Goal: Navigation & Orientation: Find specific page/section

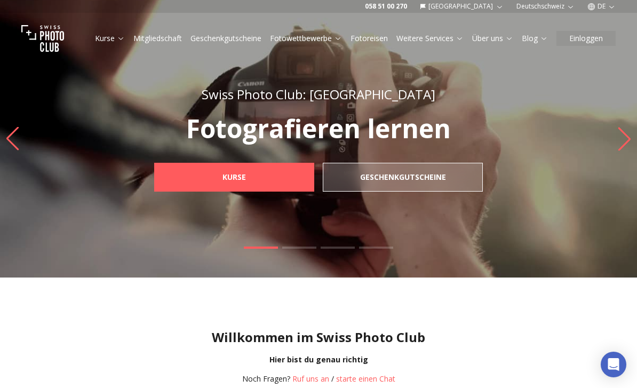
click at [192, 177] on link "Kurse" at bounding box center [234, 177] width 160 height 29
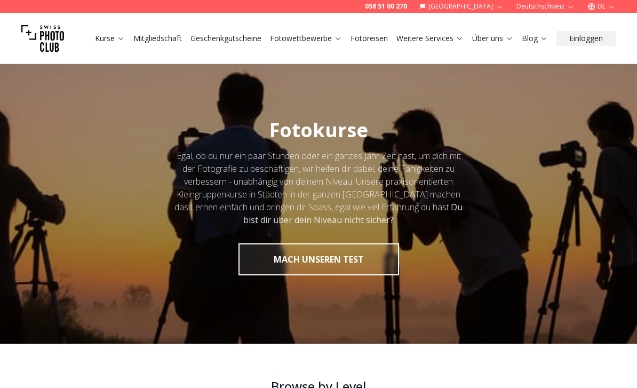
click at [121, 218] on div at bounding box center [318, 197] width 637 height 292
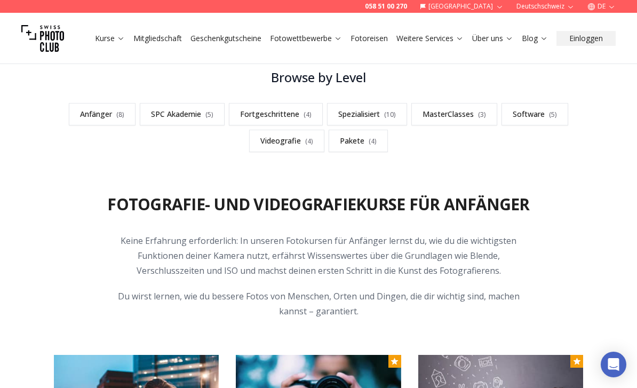
scroll to position [309, 0]
click at [171, 109] on link "SPC Akademie ( 5 )" at bounding box center [182, 113] width 85 height 22
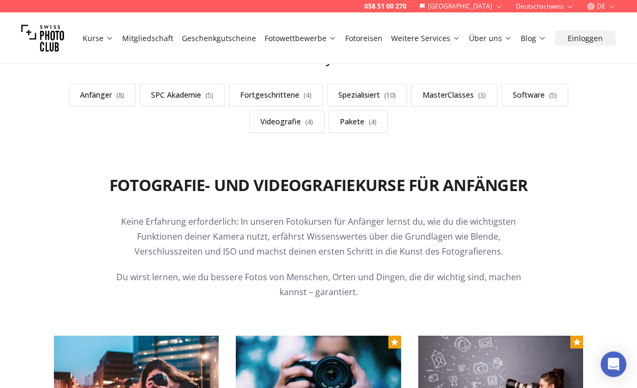
scroll to position [318, 0]
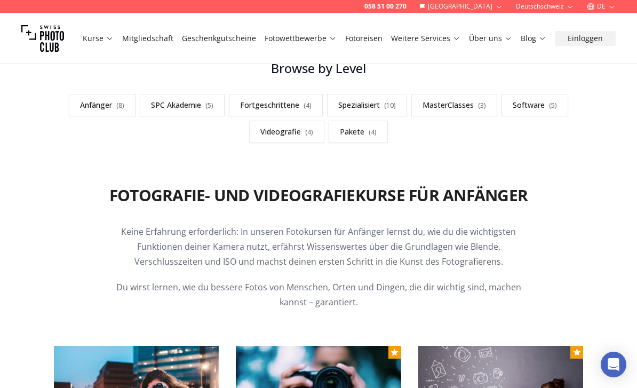
click at [306, 41] on link "Fotowettbewerbe" at bounding box center [301, 38] width 72 height 11
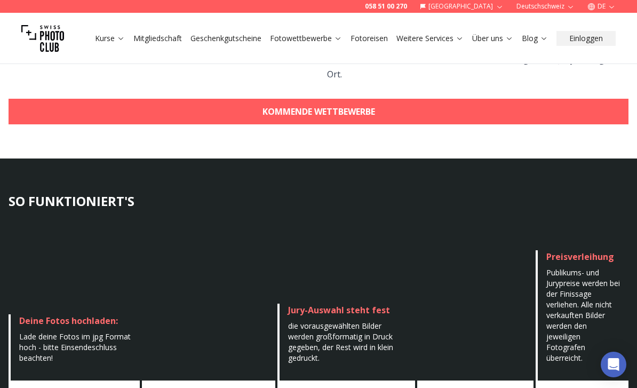
scroll to position [389, 0]
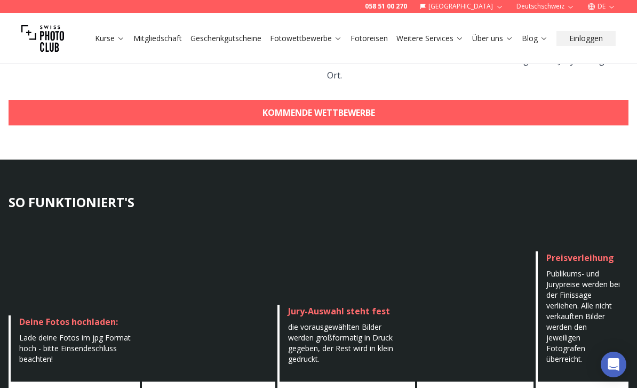
click at [364, 33] on link "Fotoreisen" at bounding box center [369, 38] width 37 height 11
